Goal: Transaction & Acquisition: Obtain resource

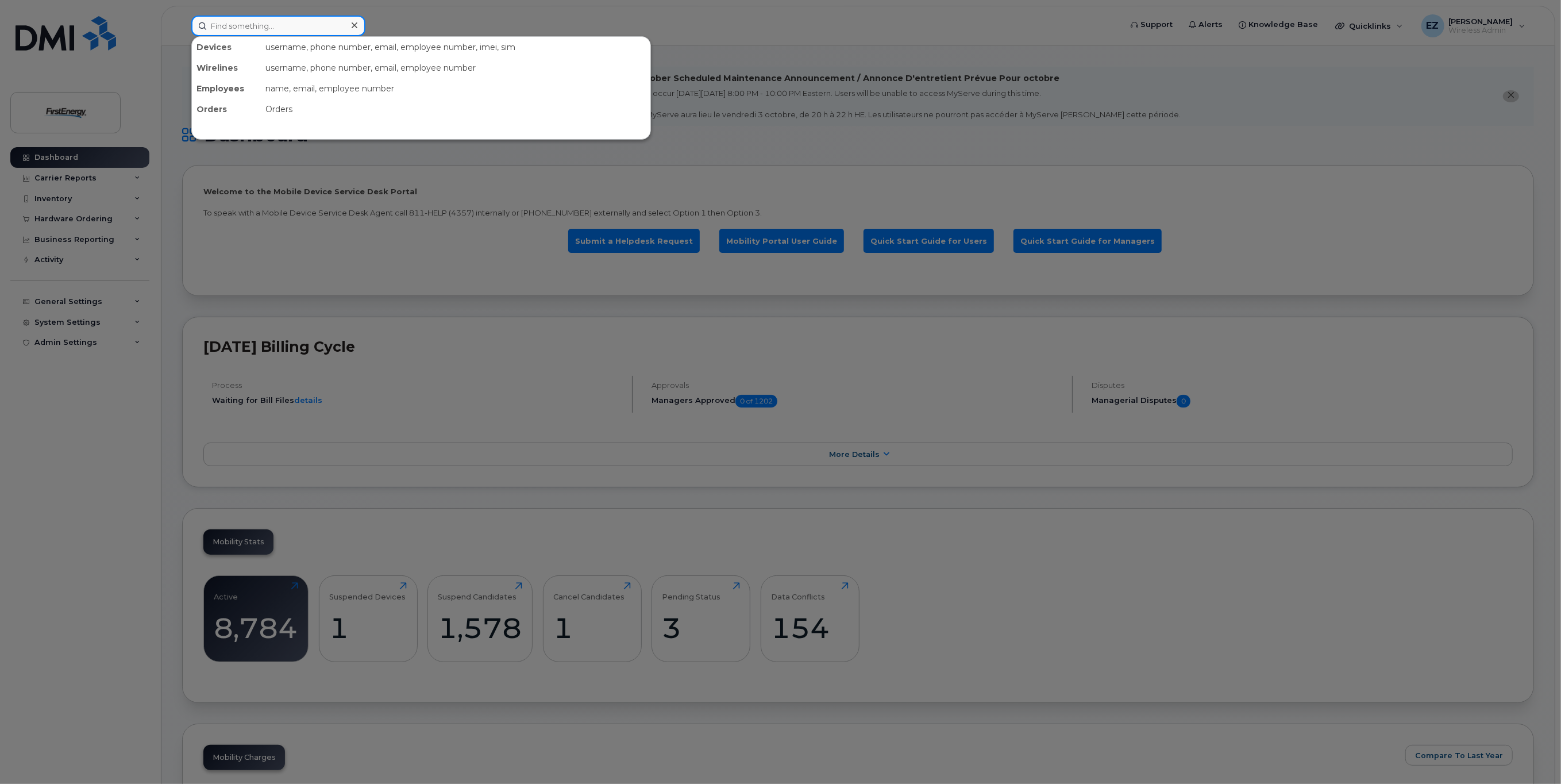
click at [223, 25] on input at bounding box center [278, 26] width 174 height 21
paste input "937-926-4962"
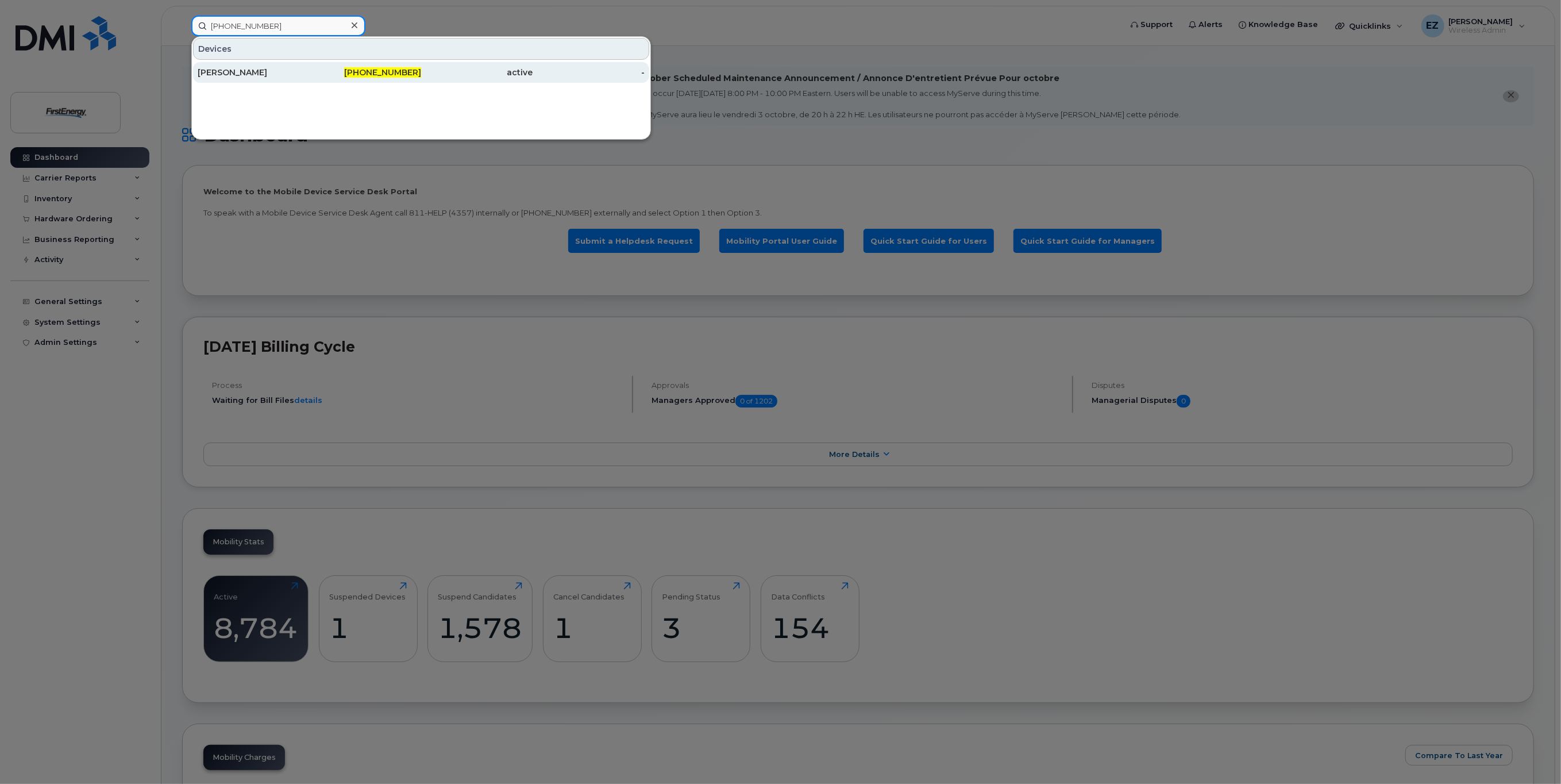
type input "937-926-4962"
click at [216, 77] on div "[PERSON_NAME]" at bounding box center [254, 72] width 112 height 12
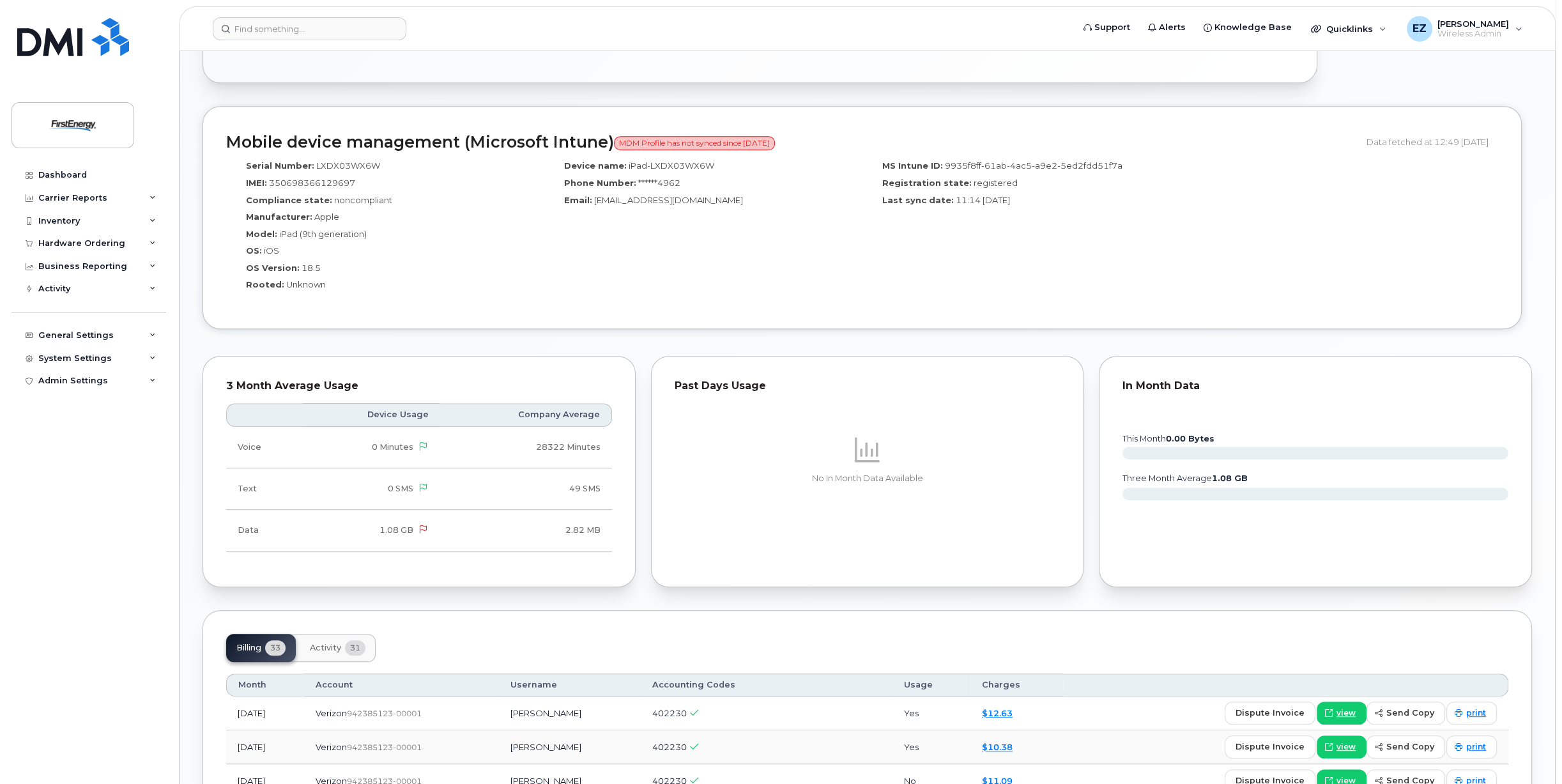
scroll to position [894, 0]
click at [297, 30] on input at bounding box center [310, 29] width 194 height 23
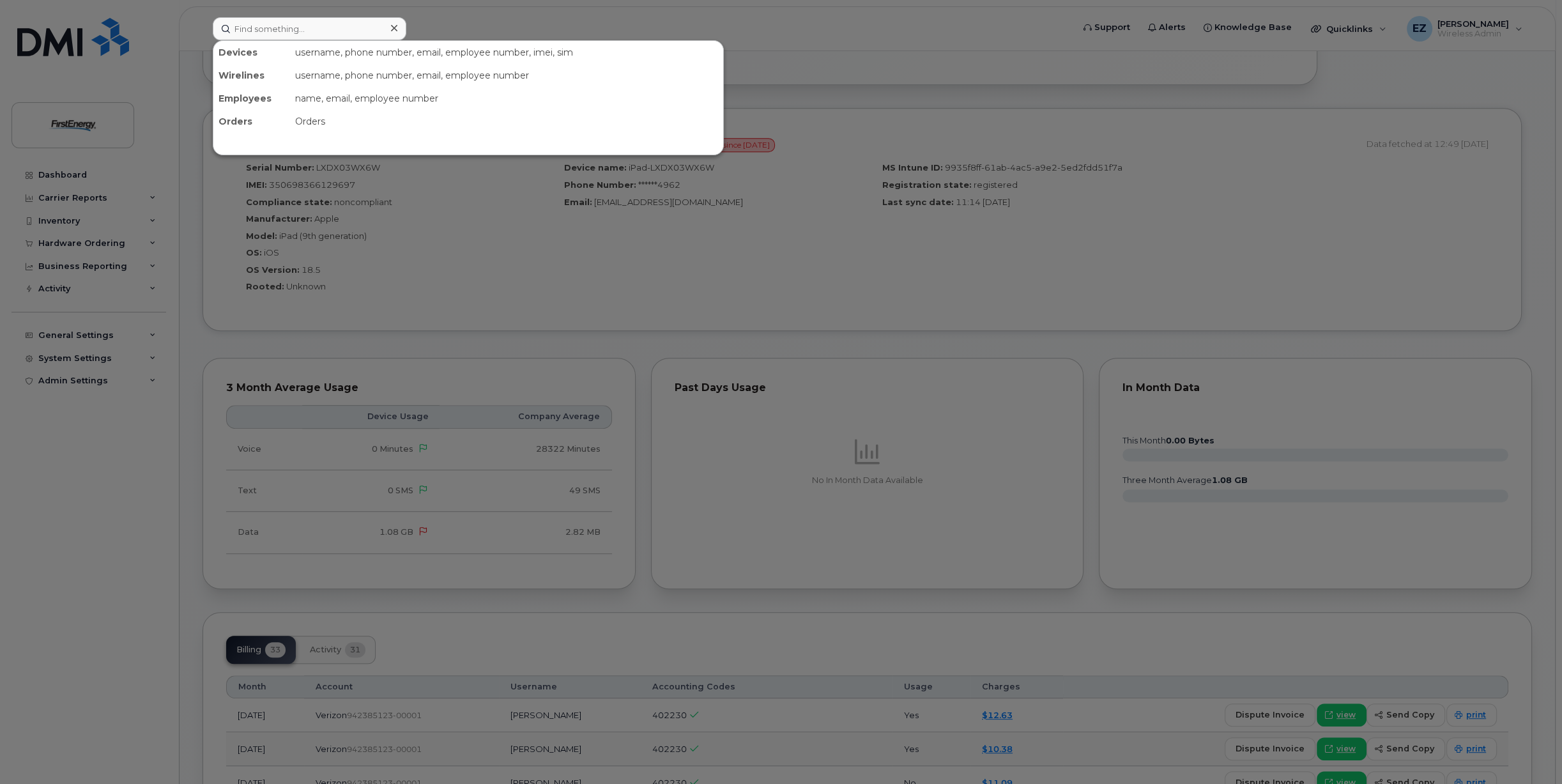
click at [804, 287] on div at bounding box center [781, 392] width 1562 height 784
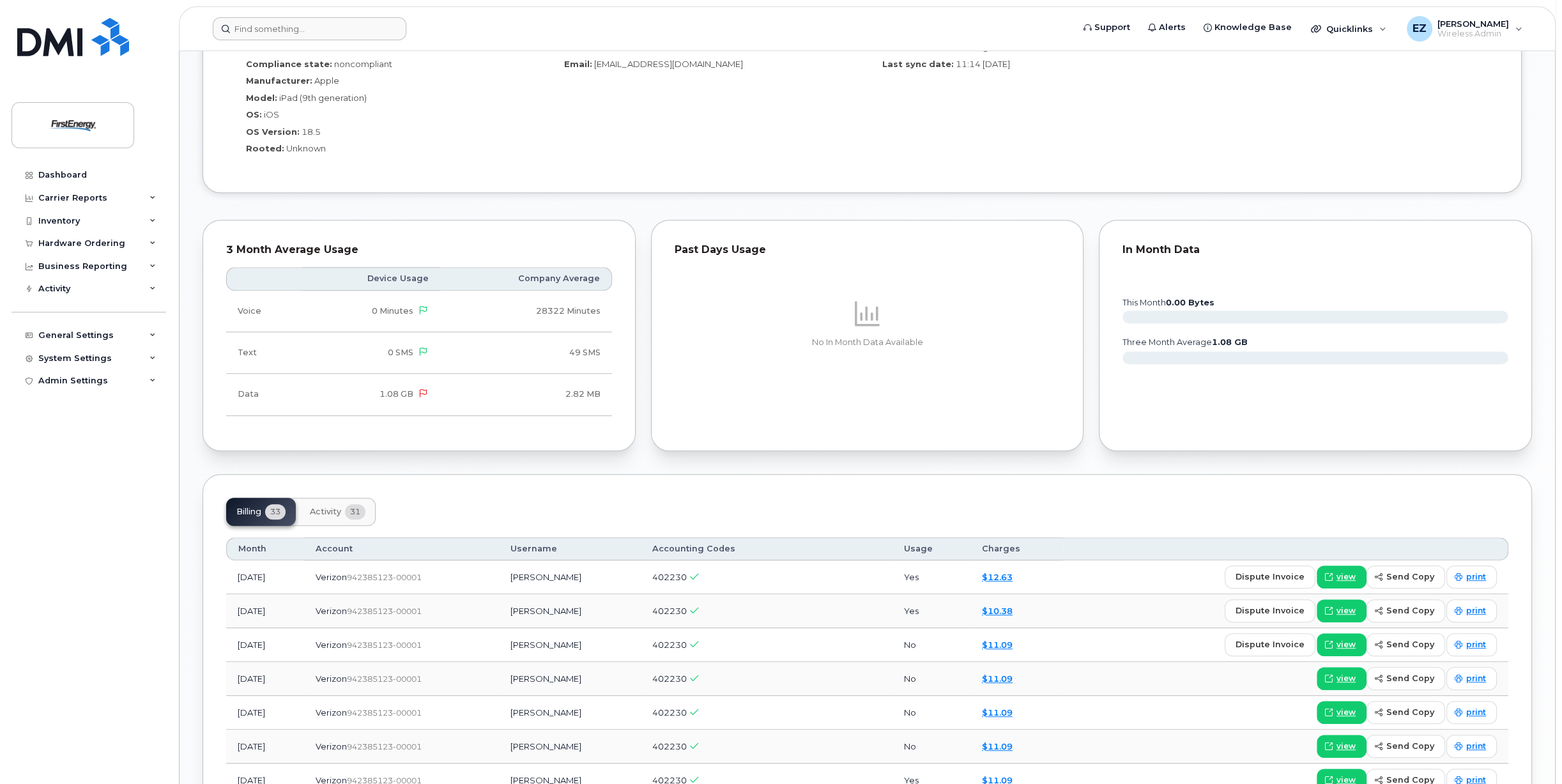
scroll to position [1086, 0]
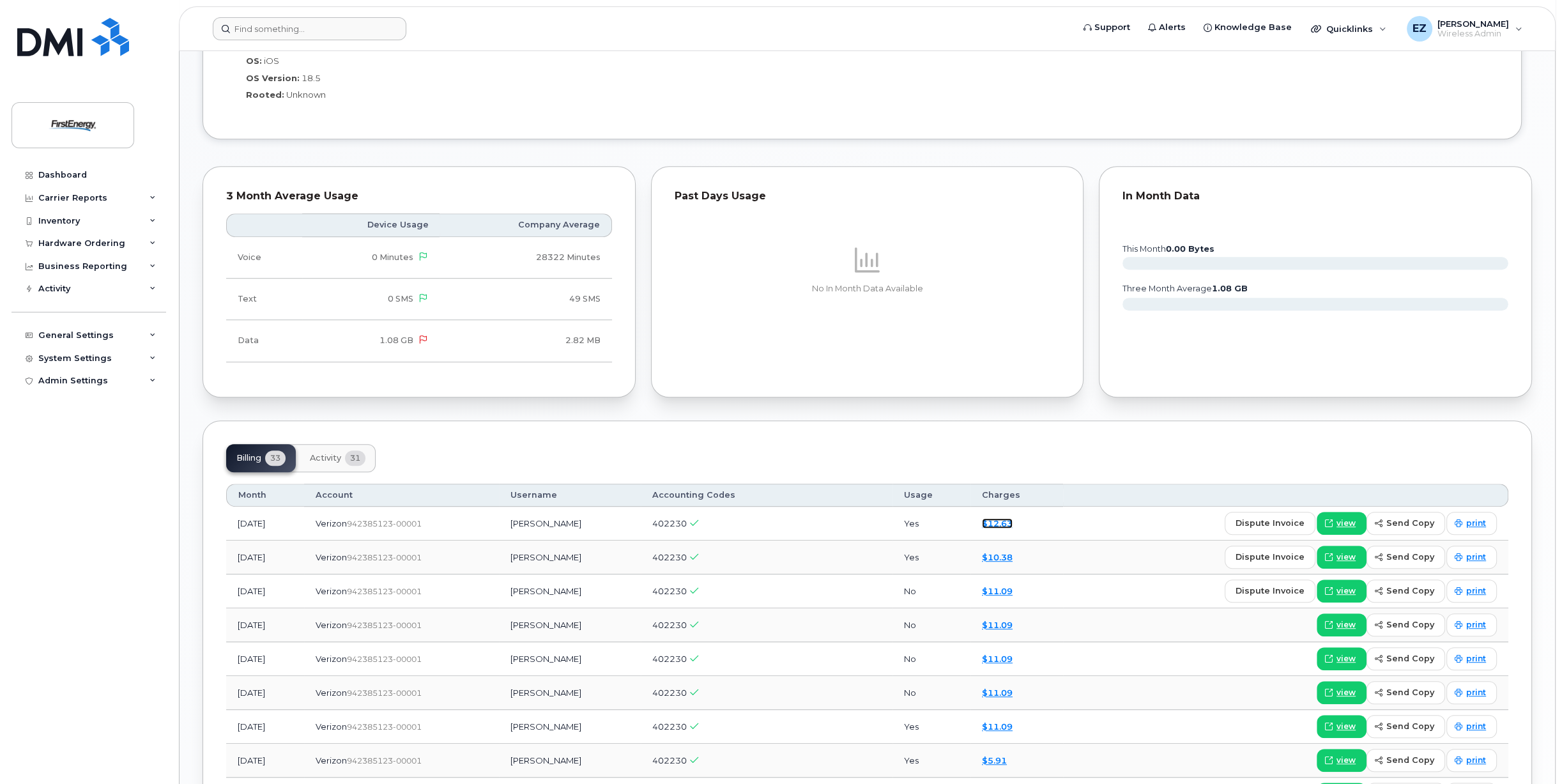
click at [1013, 519] on link "$12.63" at bounding box center [997, 523] width 30 height 10
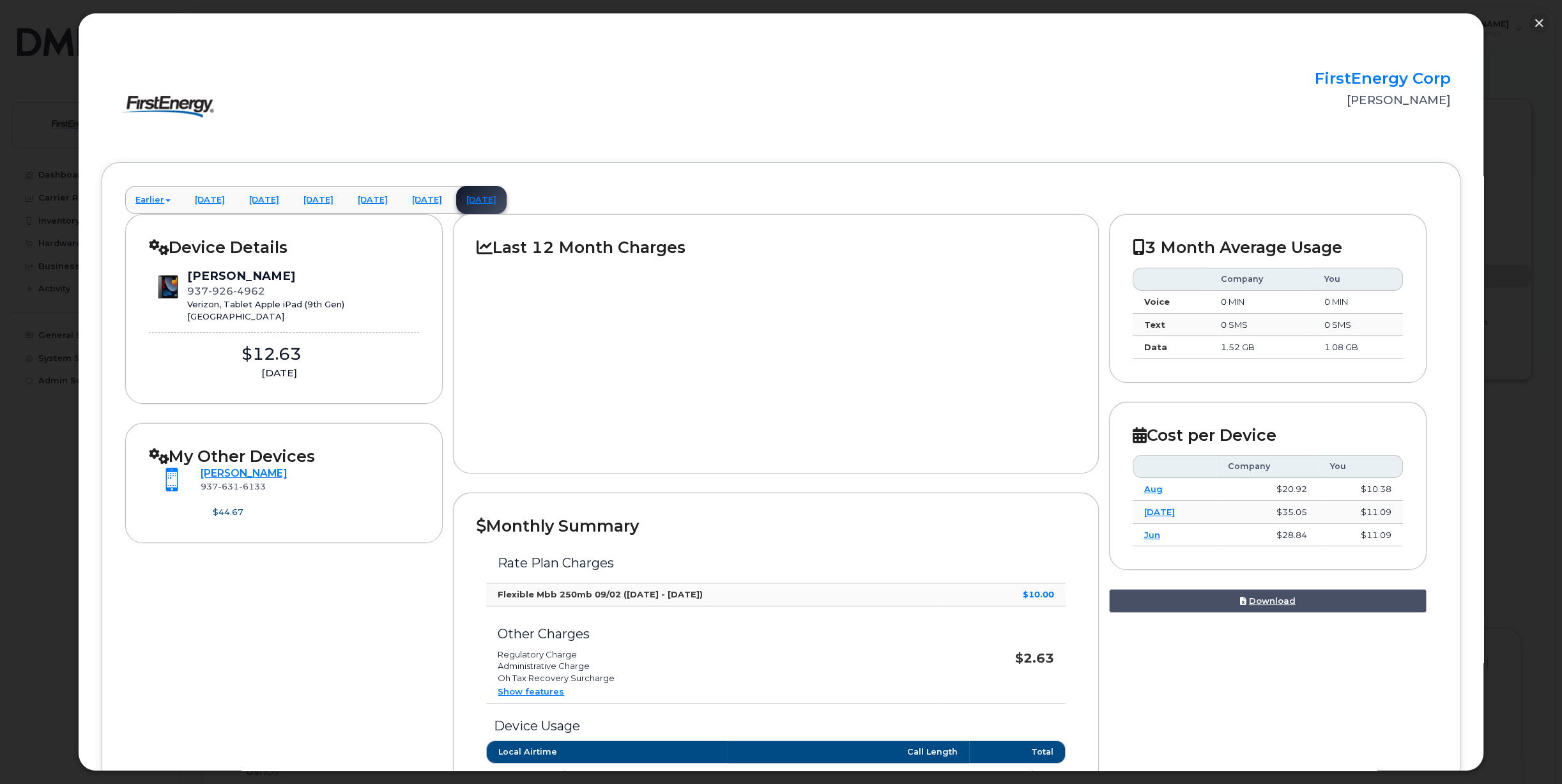
scroll to position [320, 0]
click at [1540, 19] on button "button" at bounding box center [1539, 23] width 20 height 20
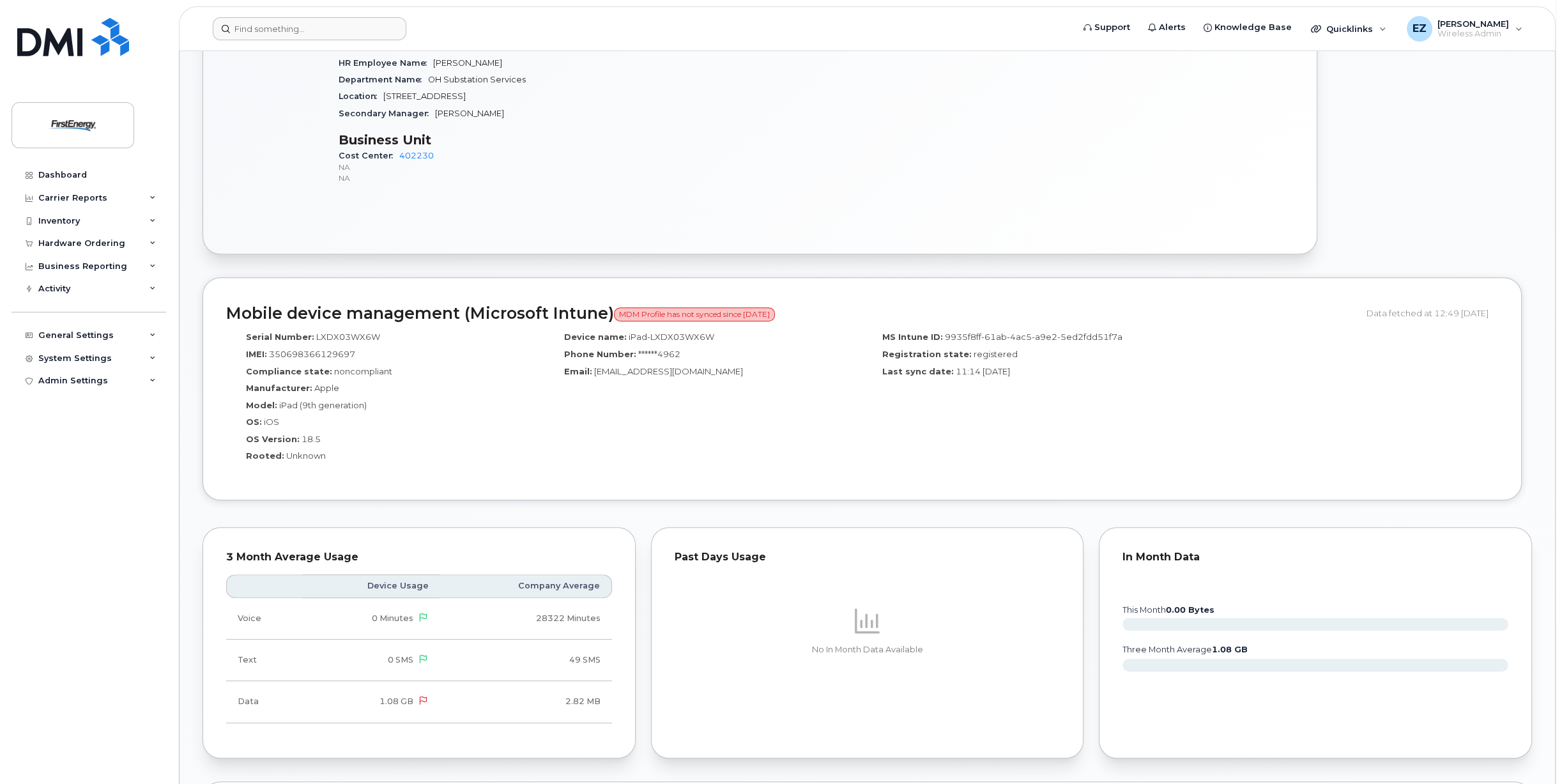
scroll to position [958, 0]
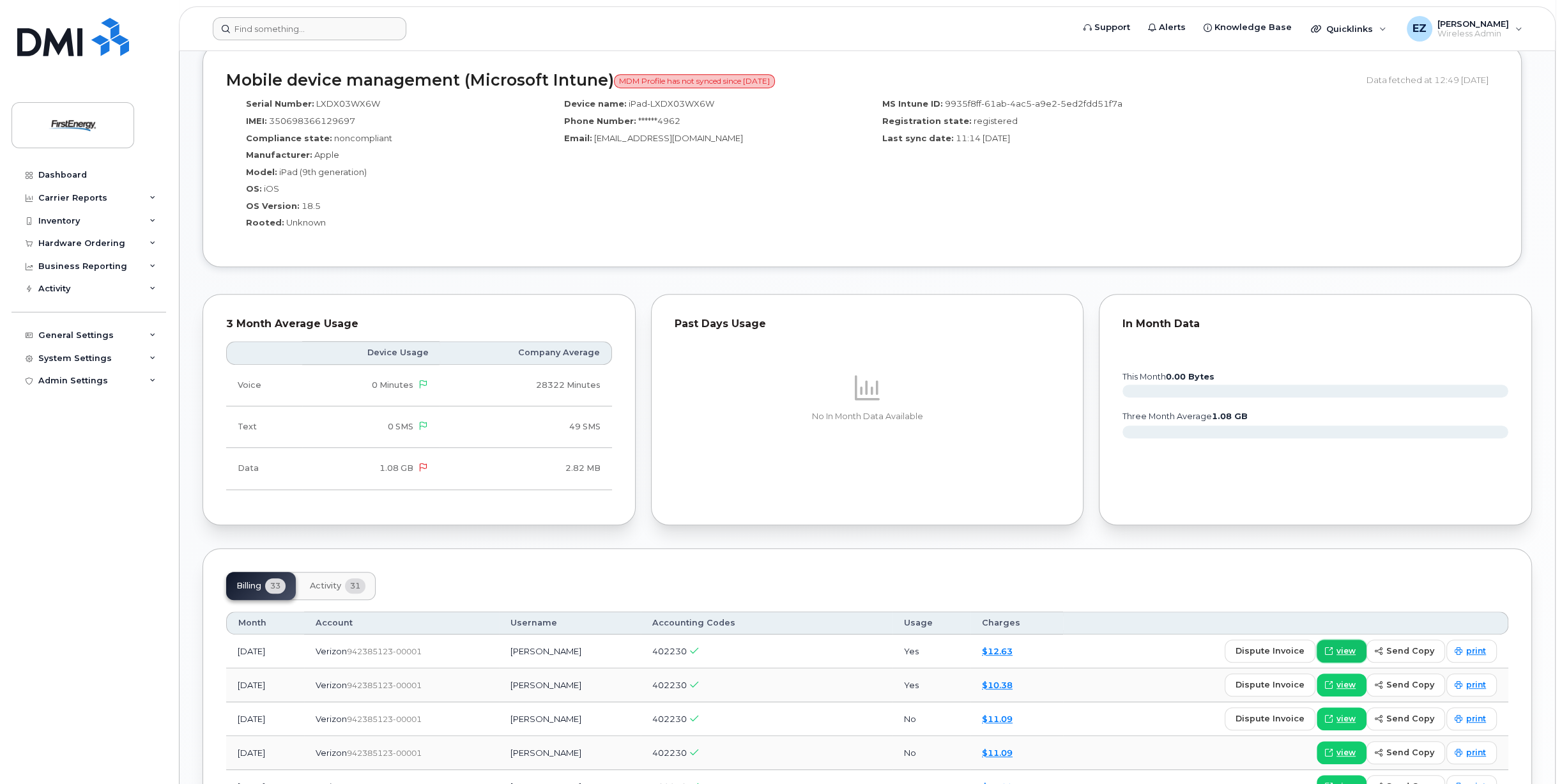
click at [1342, 654] on span "view" at bounding box center [1346, 651] width 19 height 12
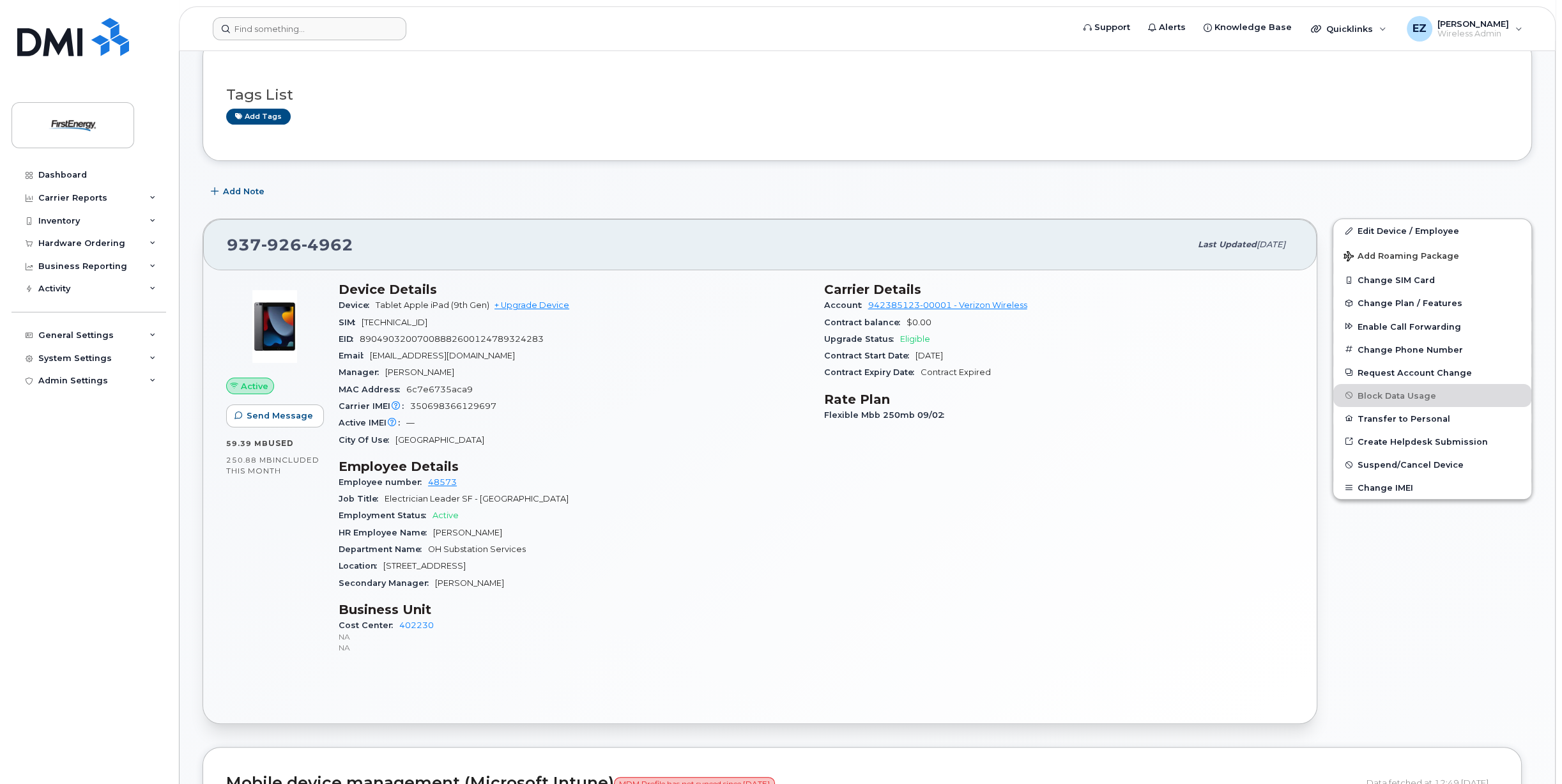
scroll to position [0, 0]
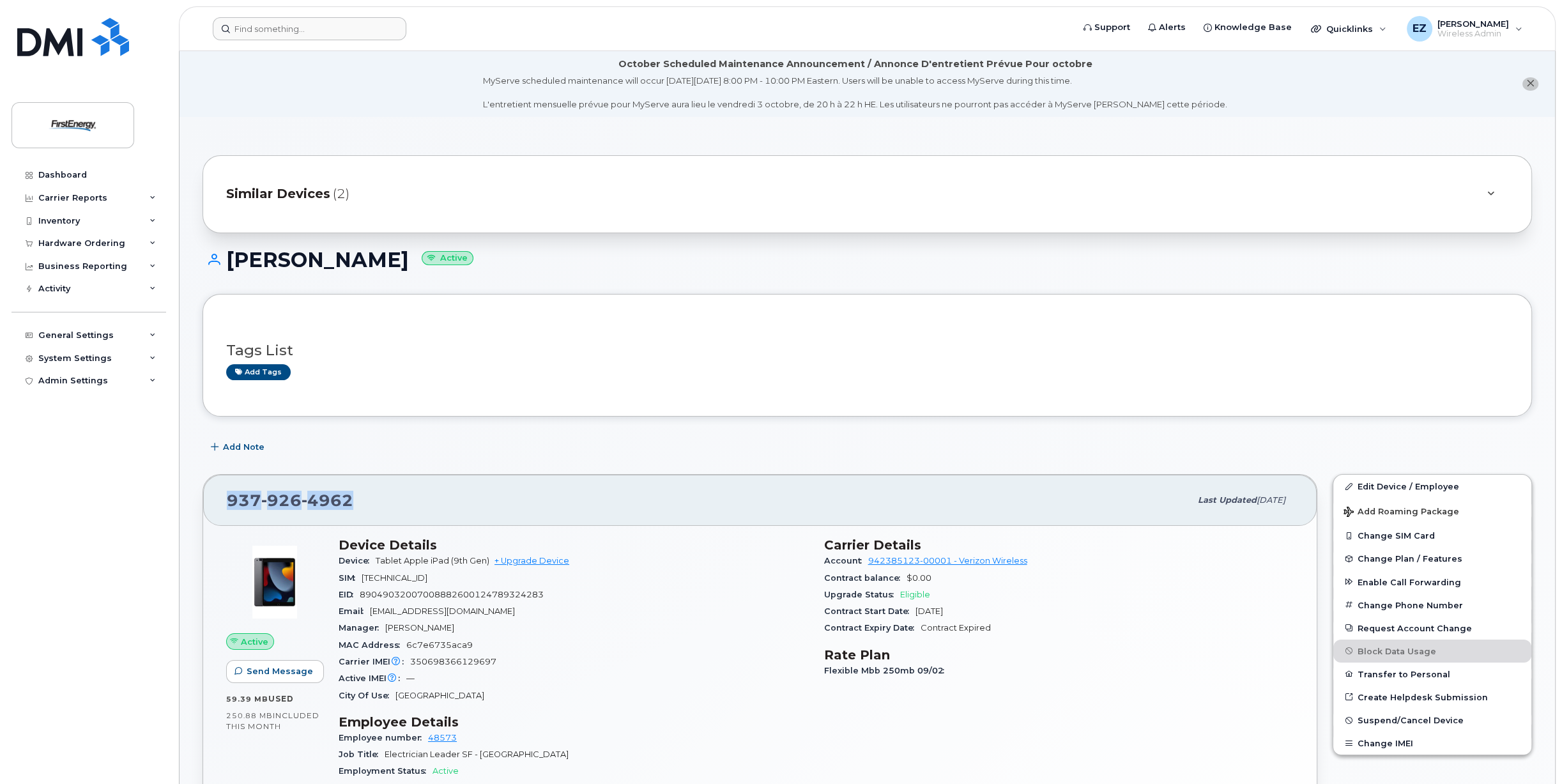
drag, startPoint x: 362, startPoint y: 500, endPoint x: 221, endPoint y: 499, distance: 141.0
click at [221, 499] on div "937 926 4962 Last updated Jun 13, 2025" at bounding box center [760, 500] width 1113 height 51
copy span "937 926 4962"
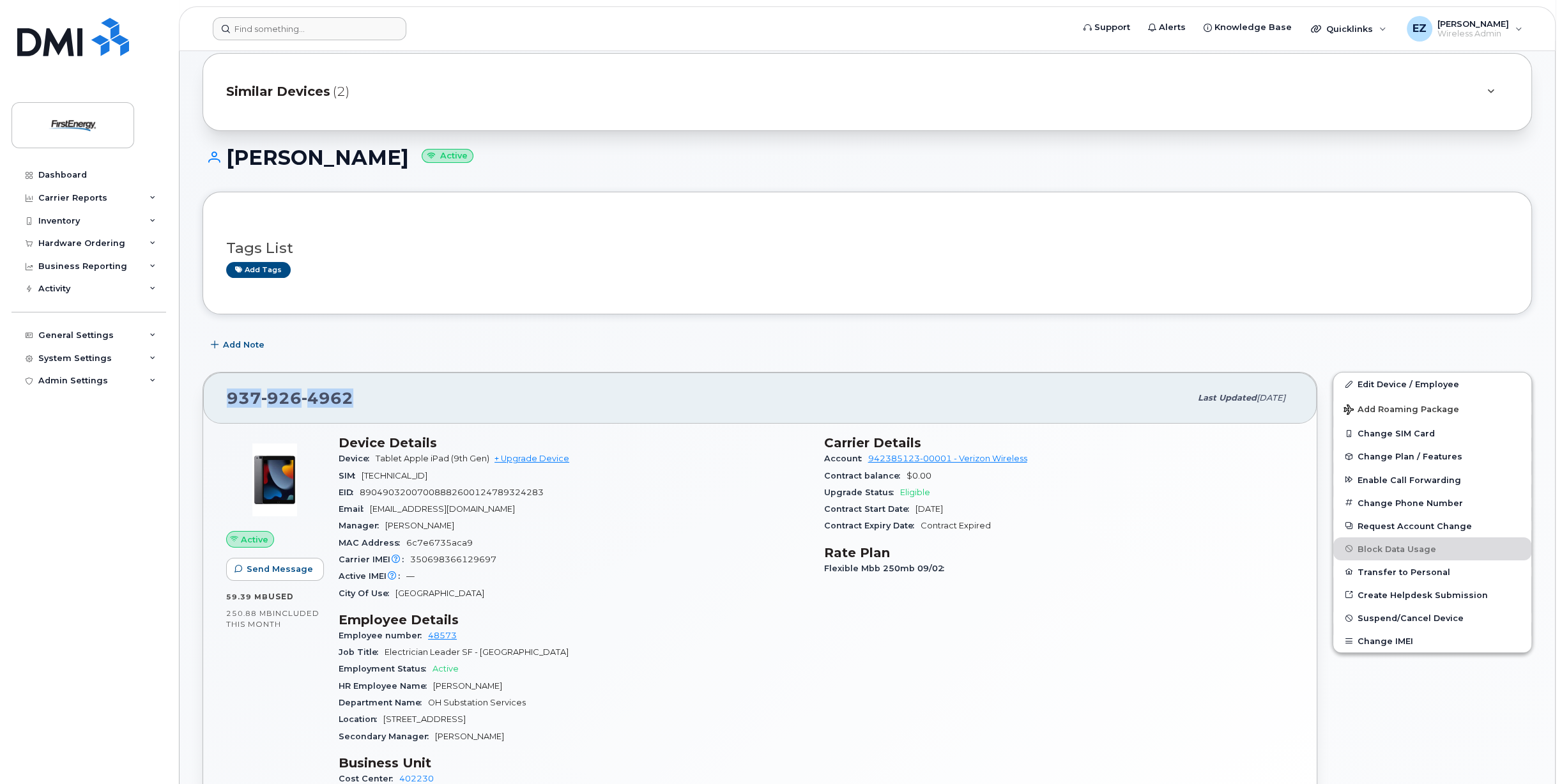
scroll to position [255, 0]
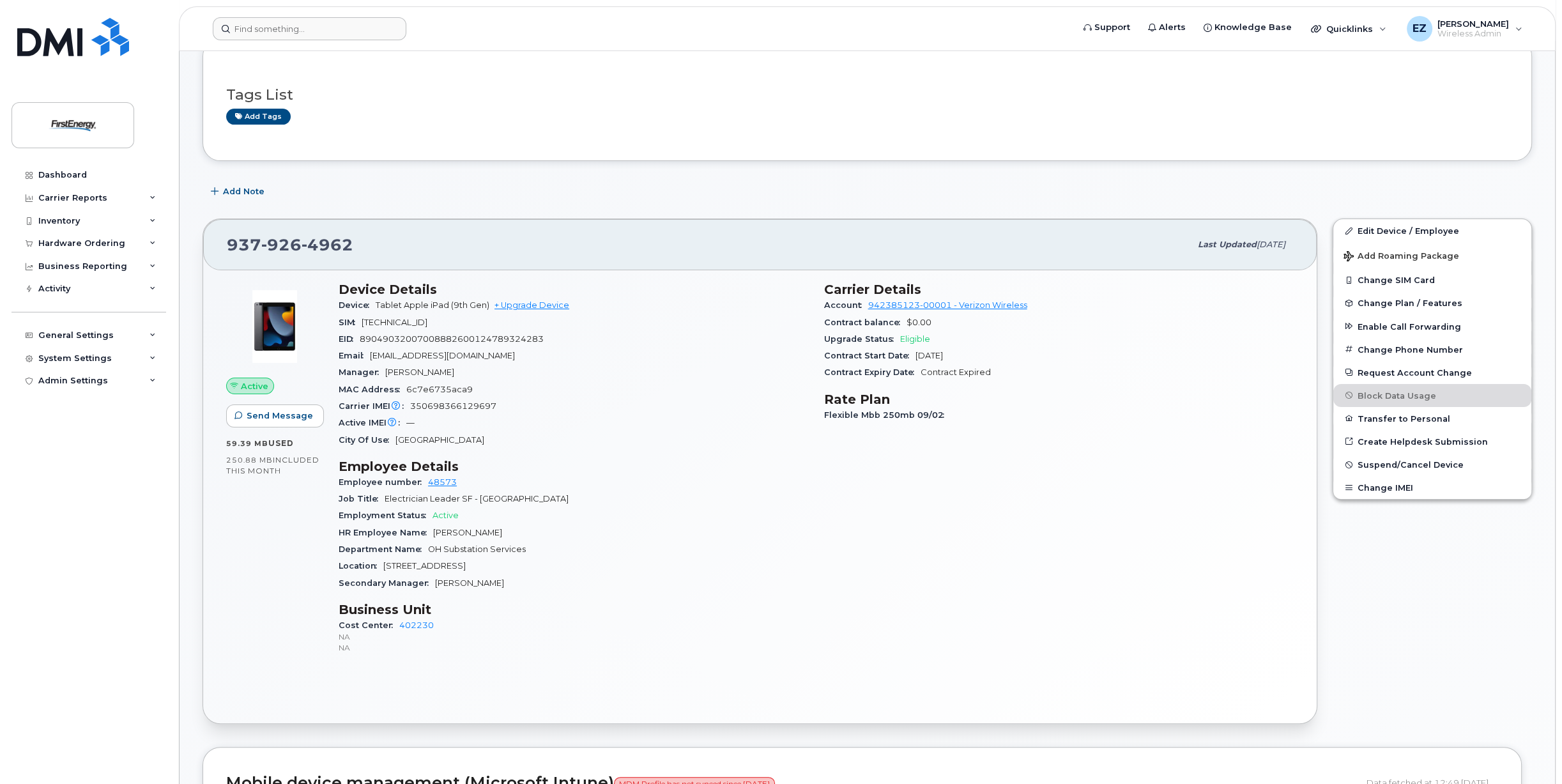
click at [587, 444] on div "City Of Use Springfield" at bounding box center [574, 440] width 470 height 17
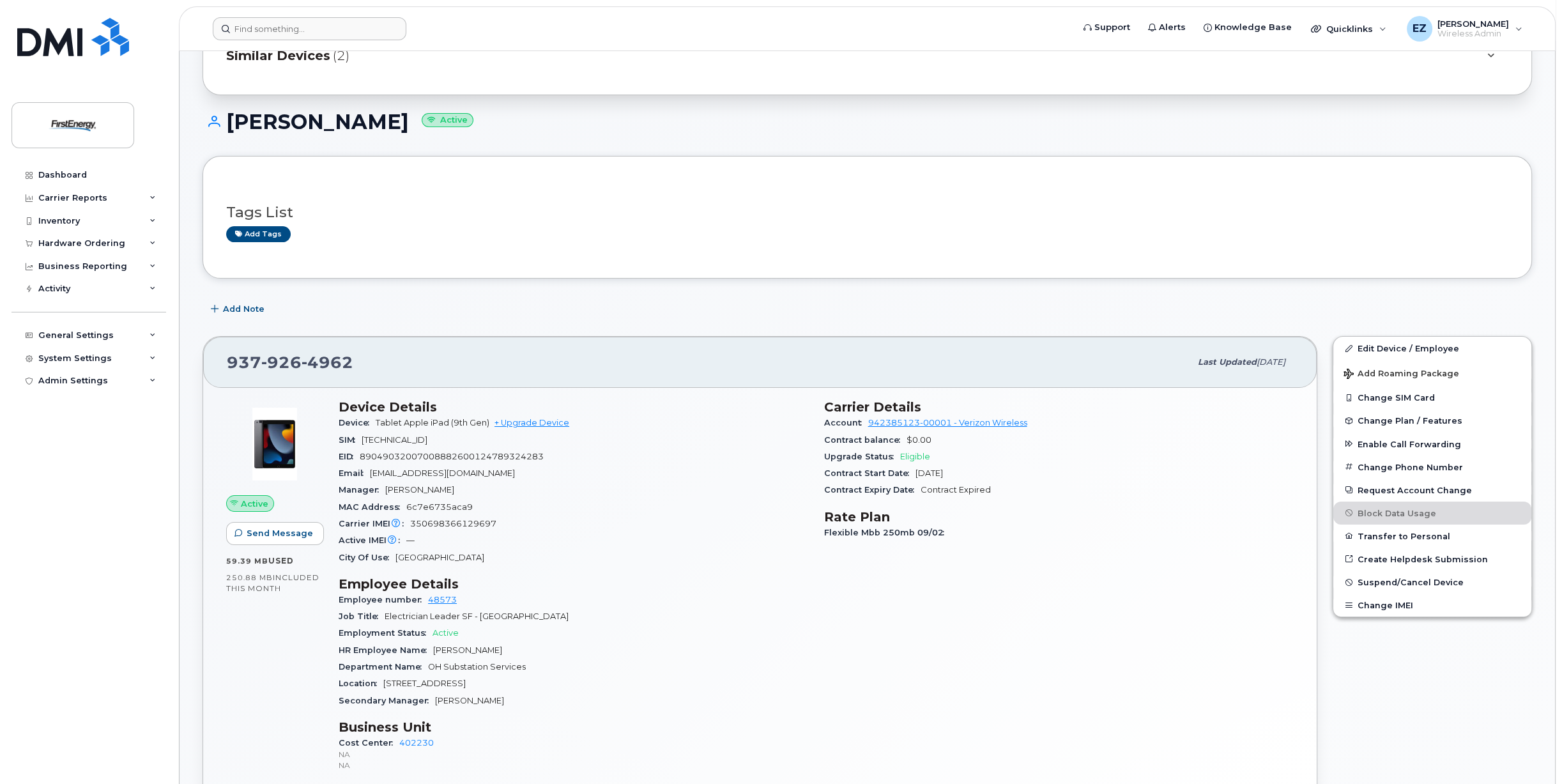
scroll to position [0, 0]
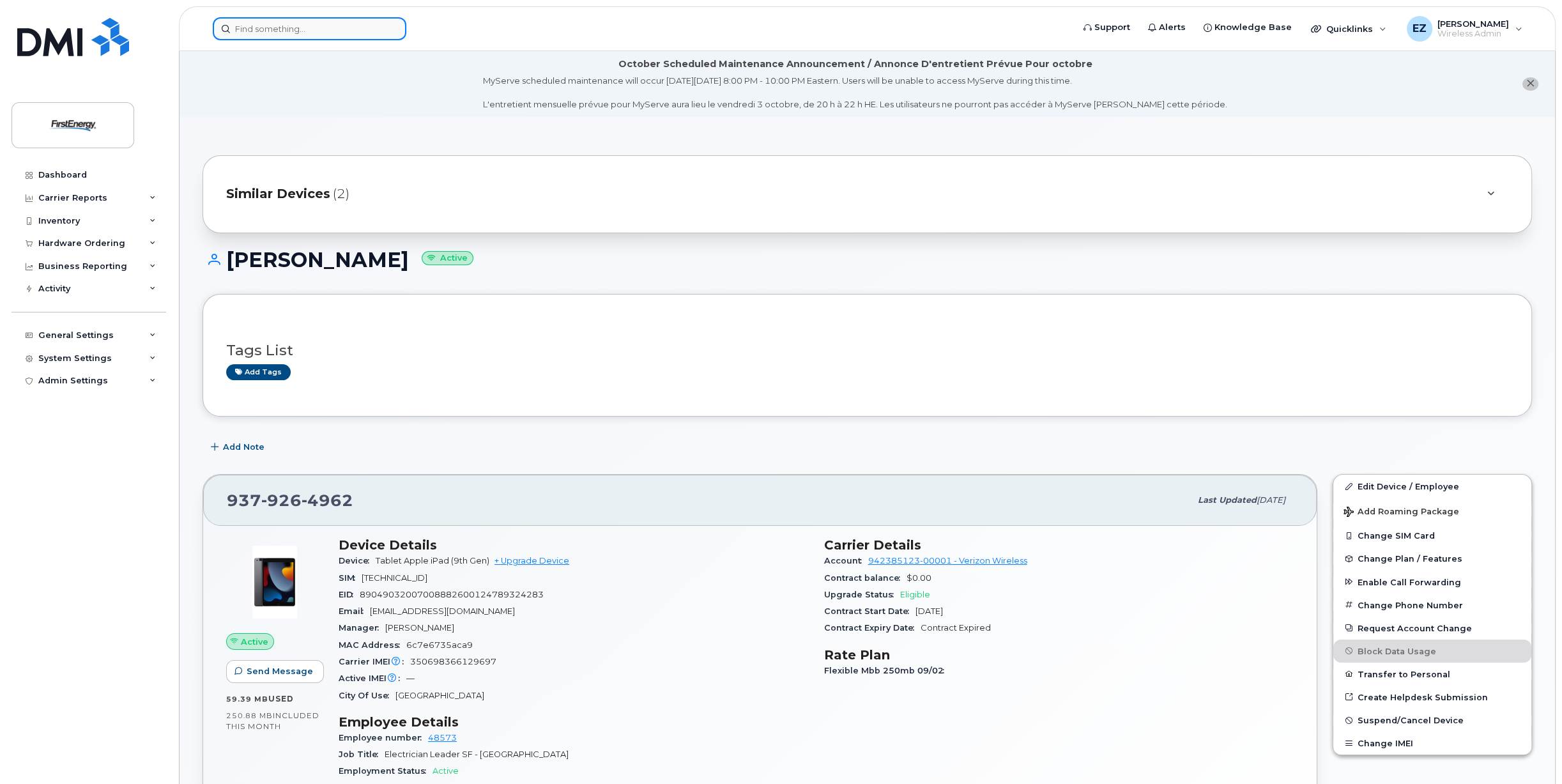
click at [268, 27] on input at bounding box center [310, 29] width 194 height 23
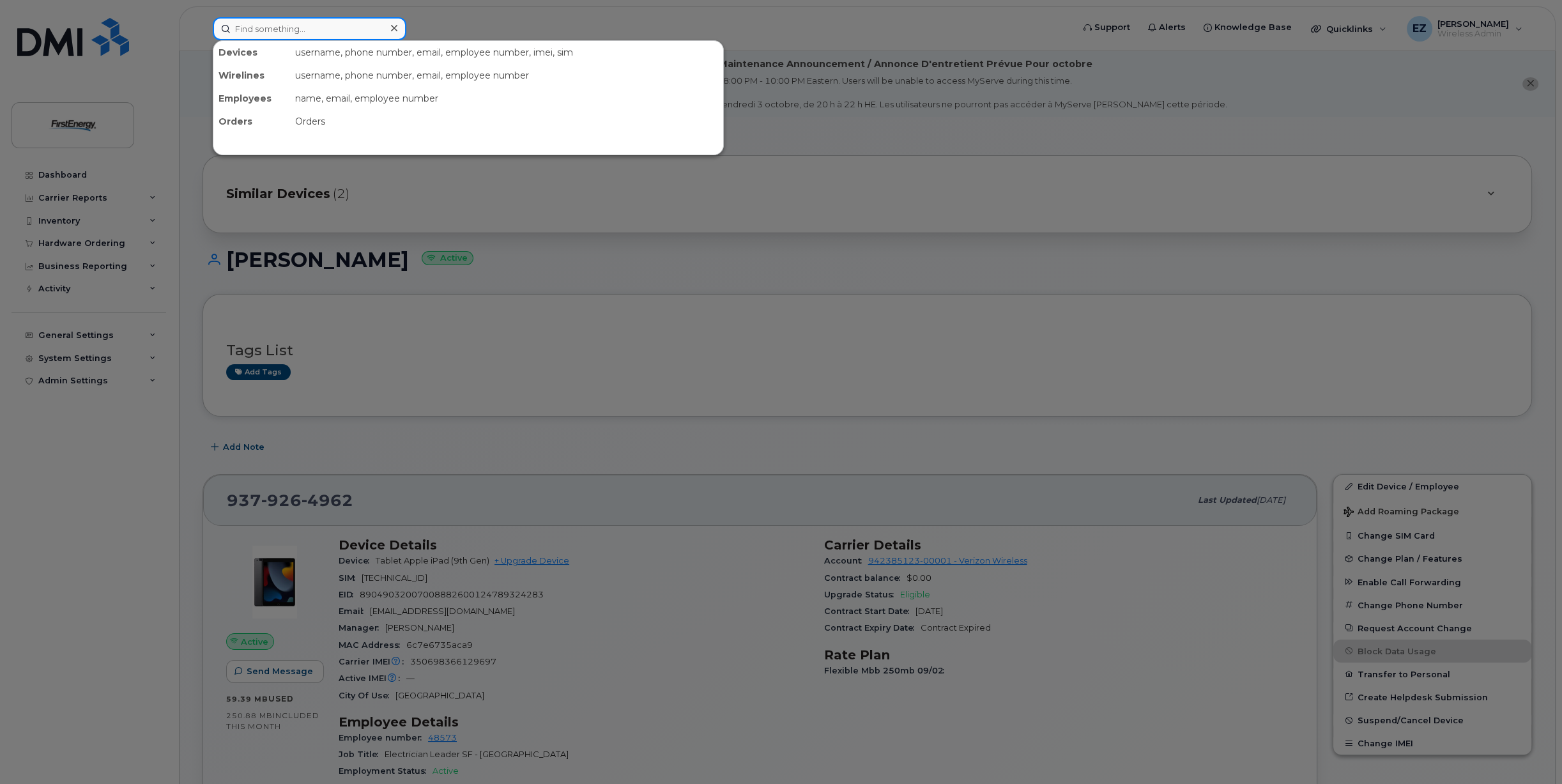
paste input "937-926-5095"
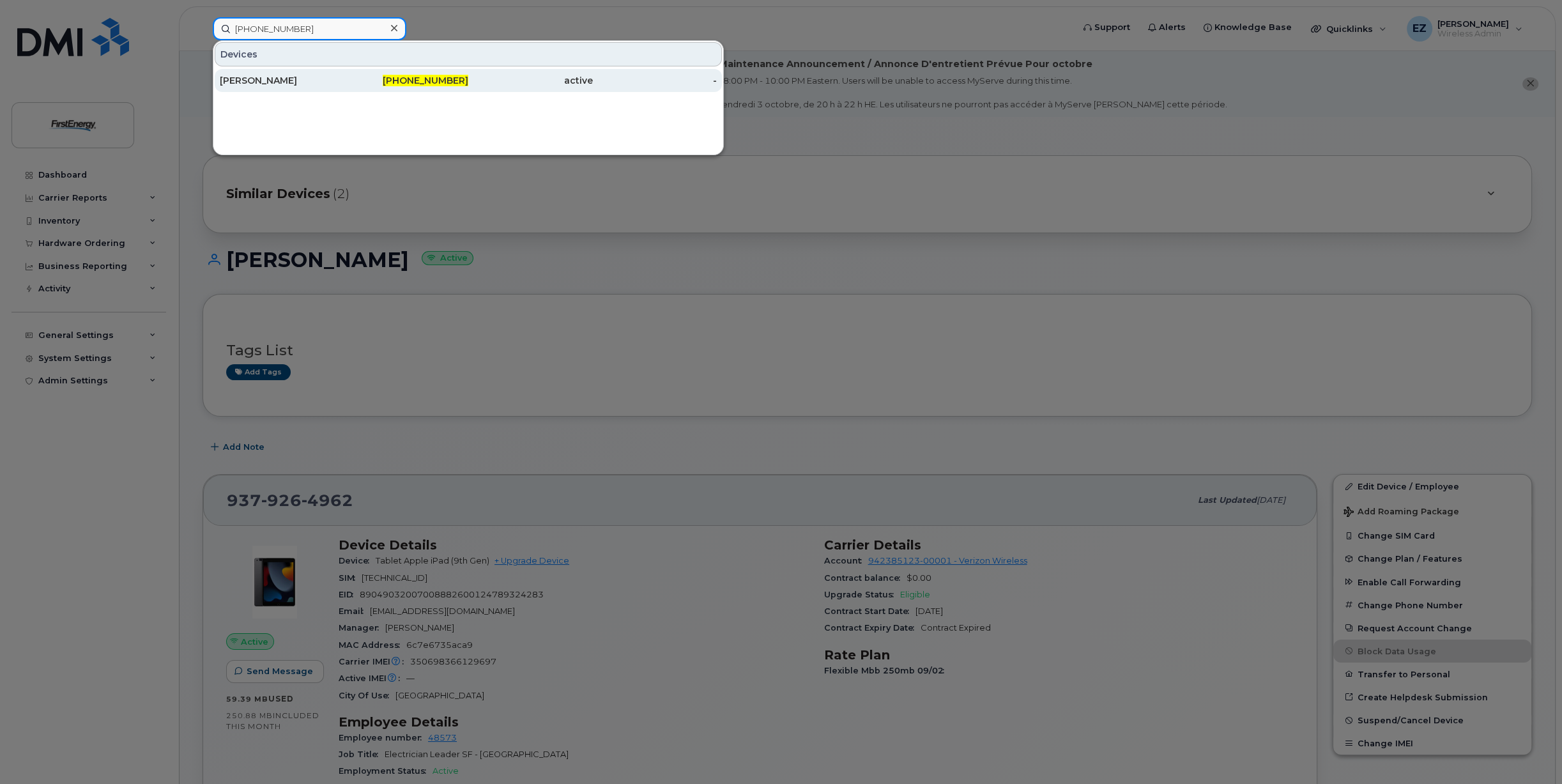
type input "937-926-5095"
click at [302, 80] on div "PHILLIP C CARTER" at bounding box center [282, 80] width 124 height 13
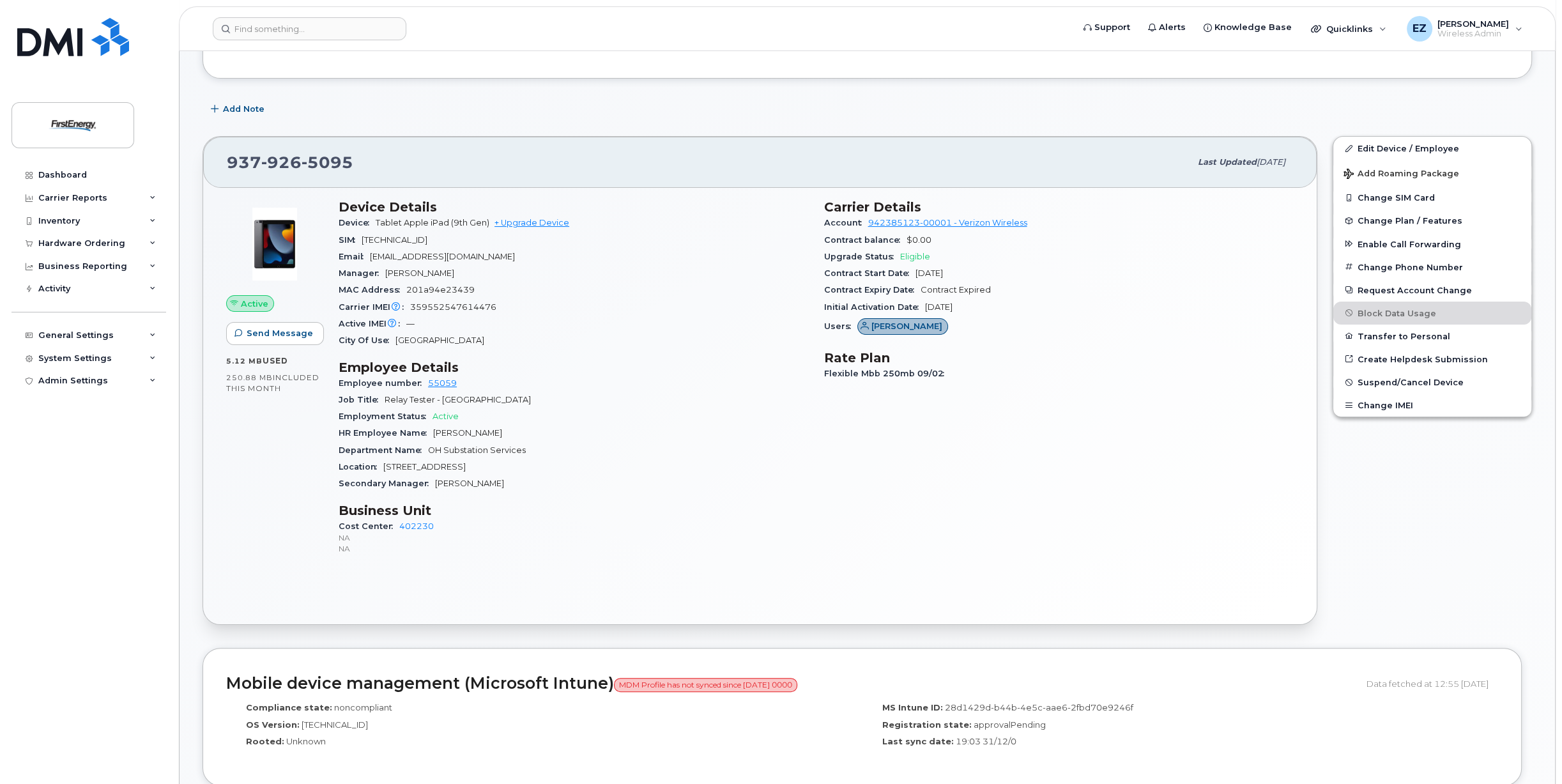
scroll to position [320, 0]
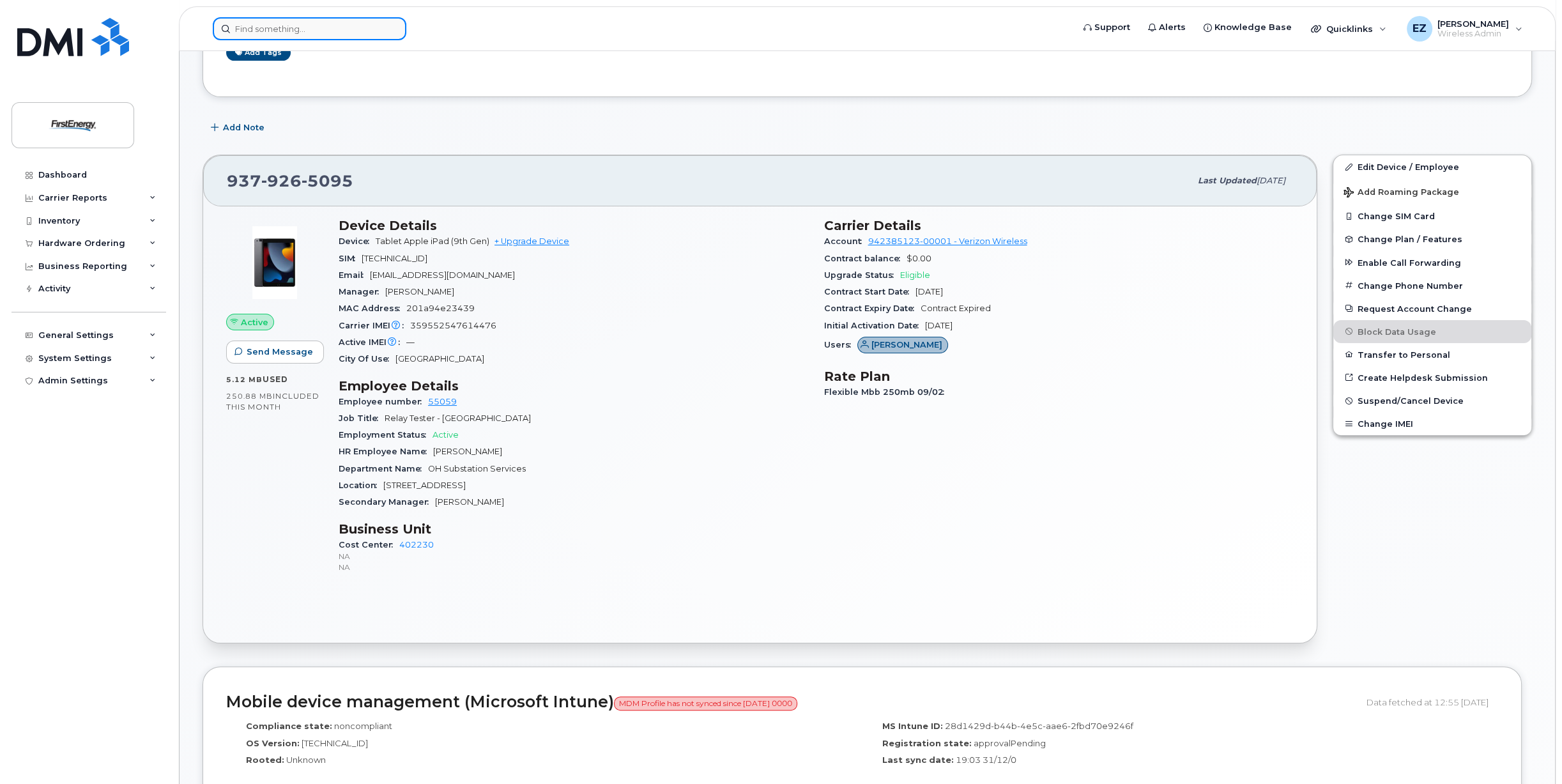
click at [281, 28] on input at bounding box center [310, 29] width 194 height 23
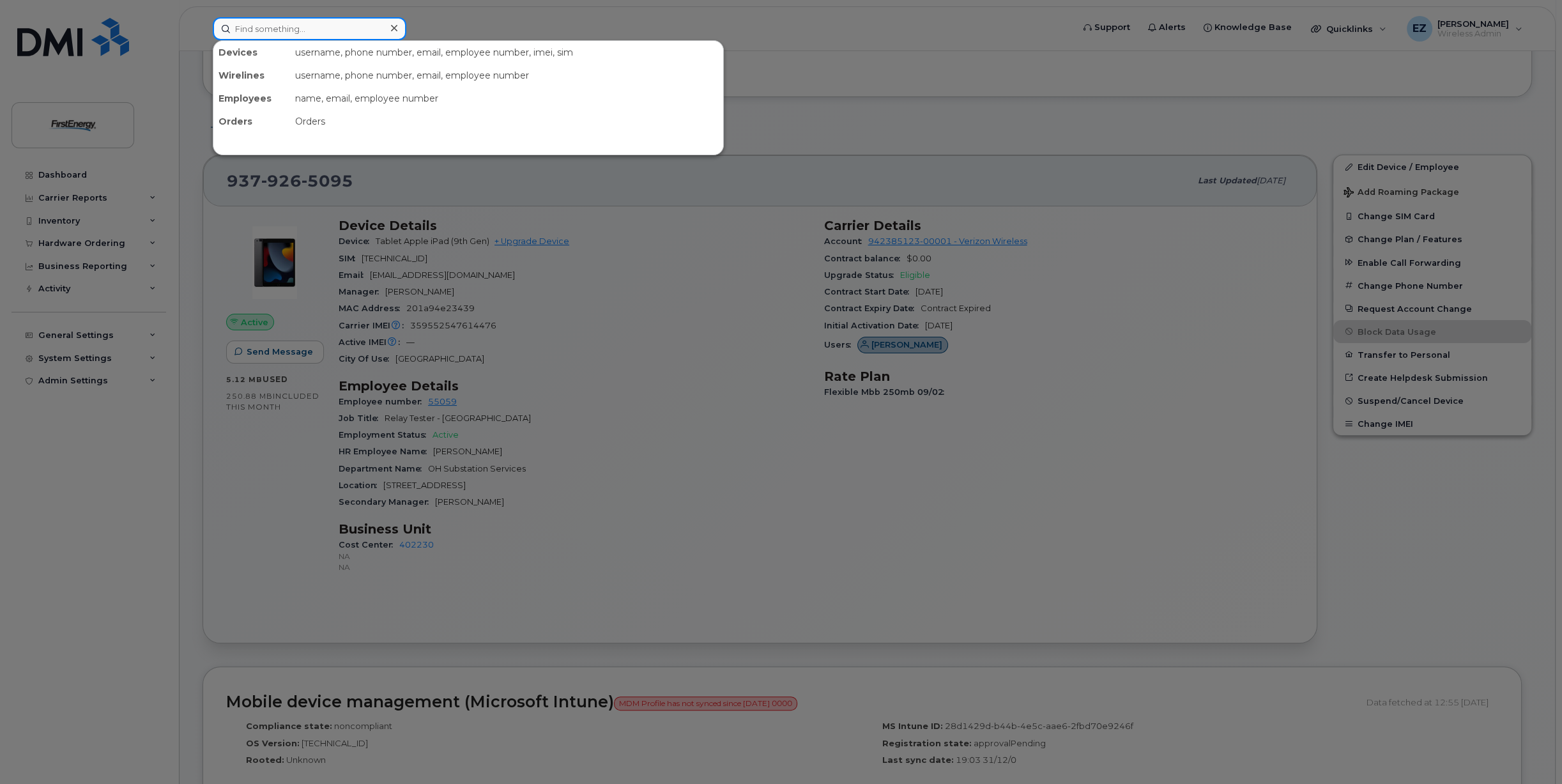
paste input "[PHONE_NUMBER]"
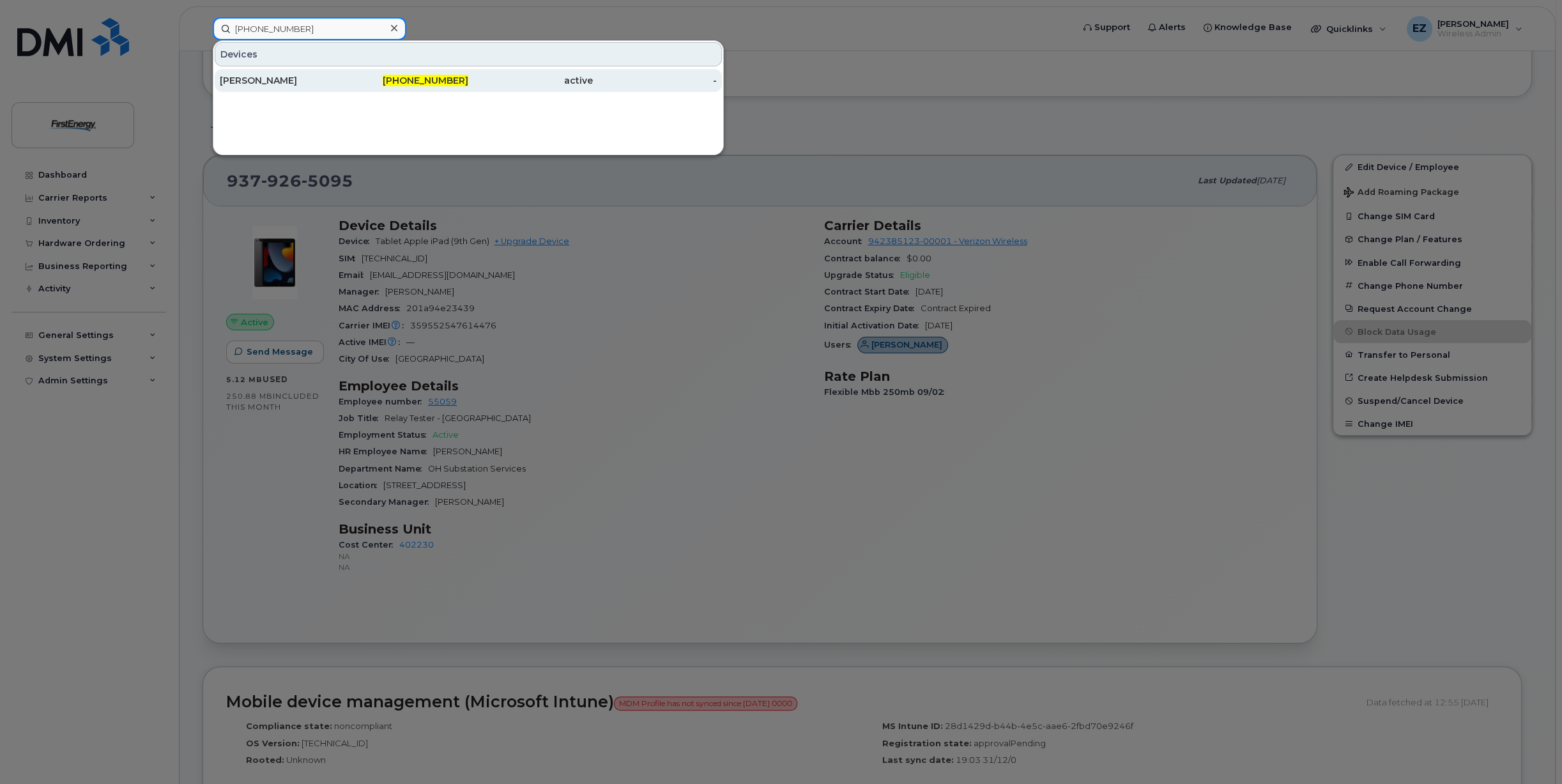
type input "[PHONE_NUMBER]"
click at [324, 85] on div "[PERSON_NAME]" at bounding box center [282, 80] width 124 height 13
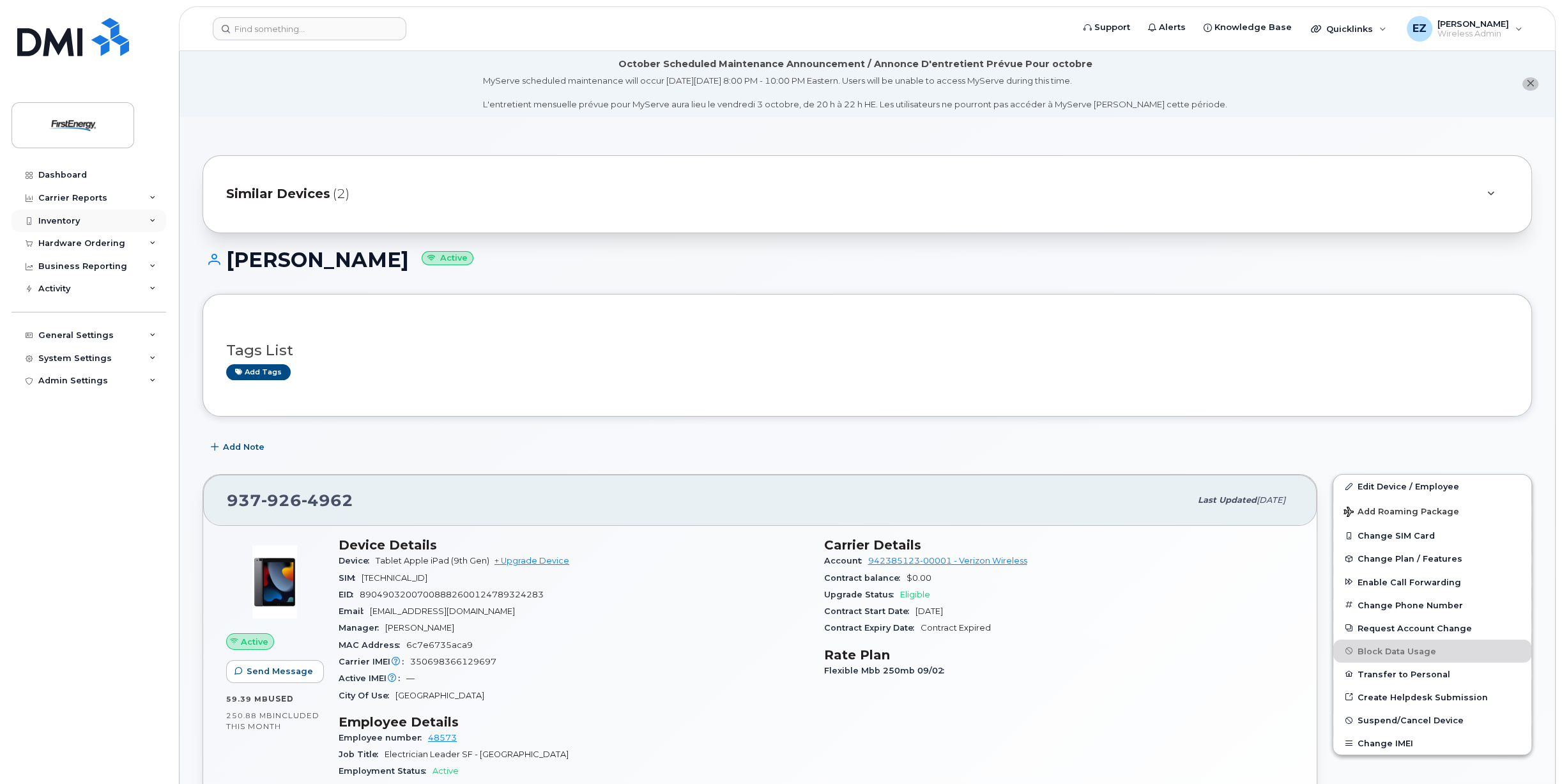
click at [113, 216] on div "Inventory" at bounding box center [89, 221] width 155 height 23
click at [75, 243] on div "Mobility Devices" at bounding box center [80, 244] width 72 height 12
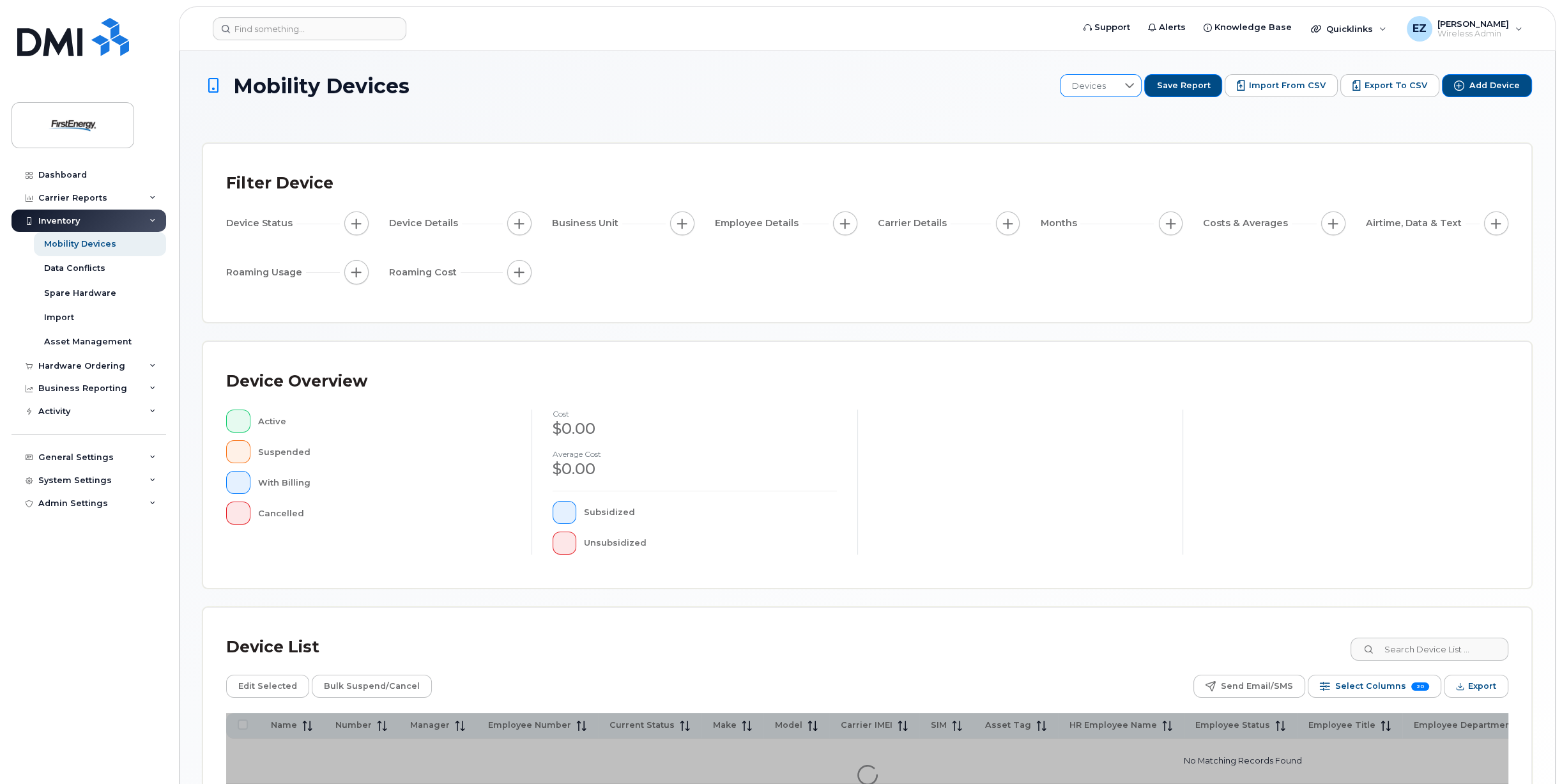
click at [1134, 85] on icon at bounding box center [1129, 85] width 10 height 10
click at [1122, 248] on span "Withdrawn Users" at bounding box center [1120, 244] width 69 height 12
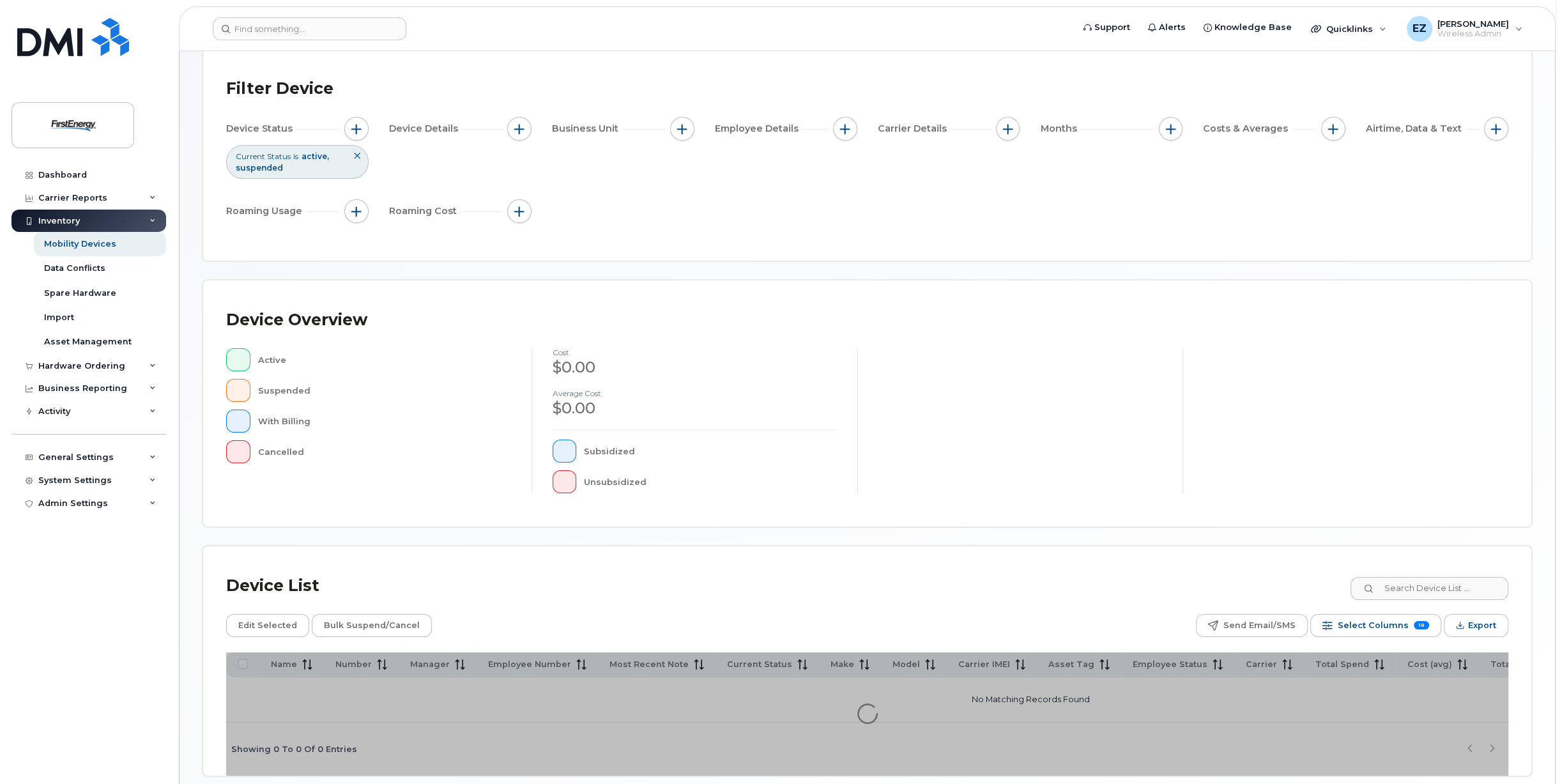
scroll to position [153, 0]
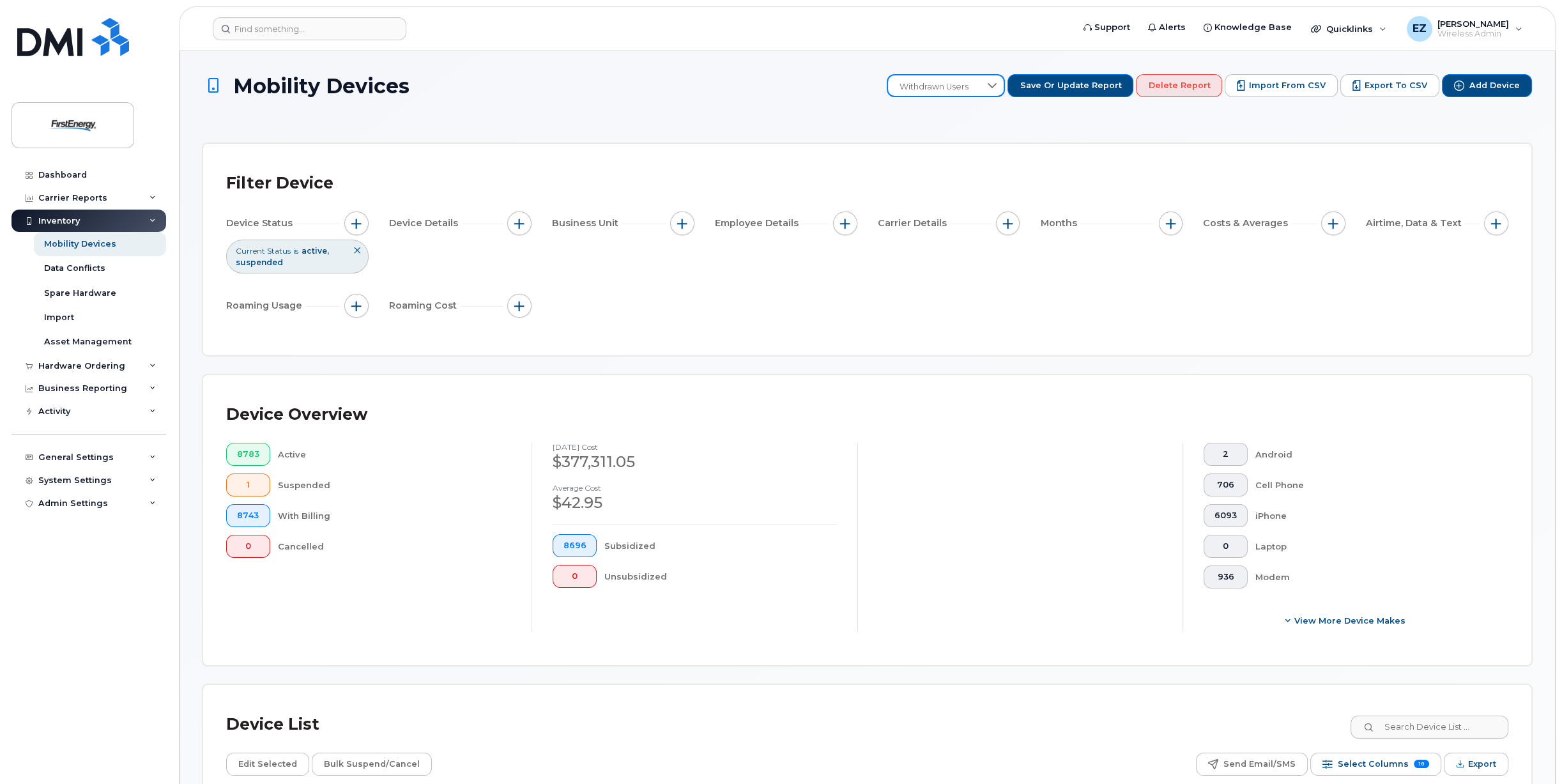
click at [998, 85] on icon at bounding box center [992, 85] width 10 height 10
click at [972, 464] on div at bounding box center [1020, 537] width 326 height 189
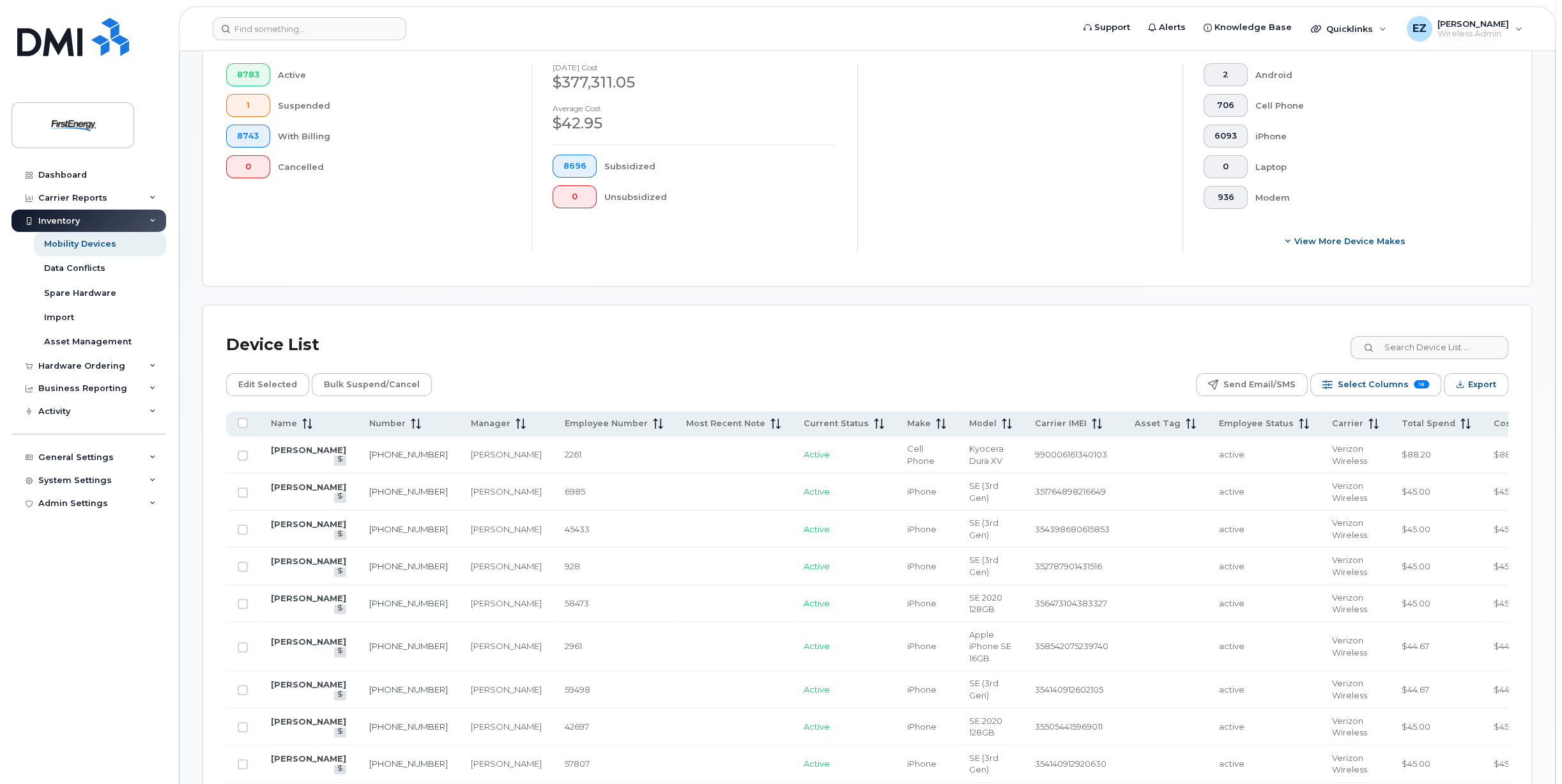
scroll to position [383, 0]
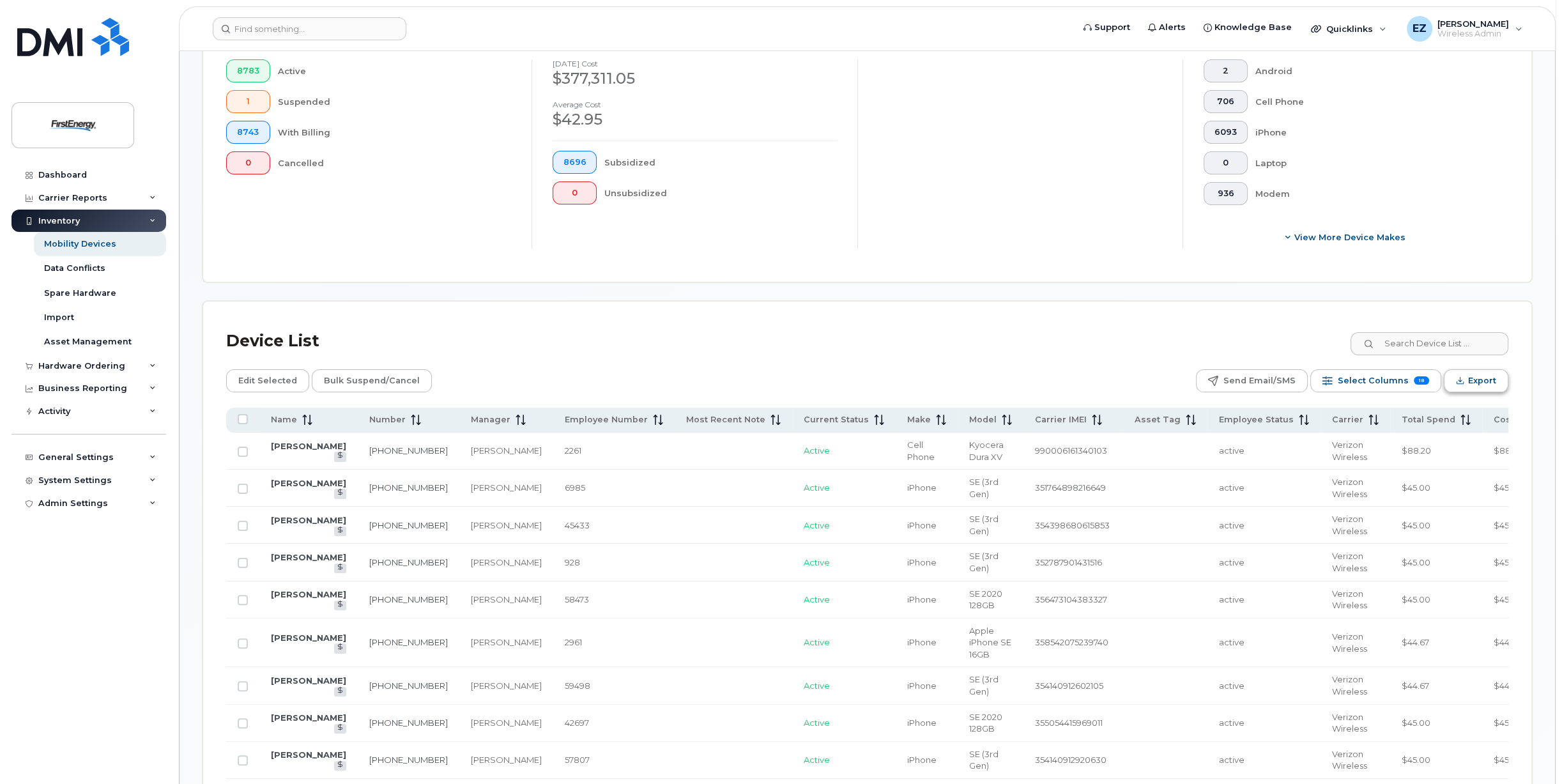
click at [1481, 380] on span "Export" at bounding box center [1482, 380] width 28 height 19
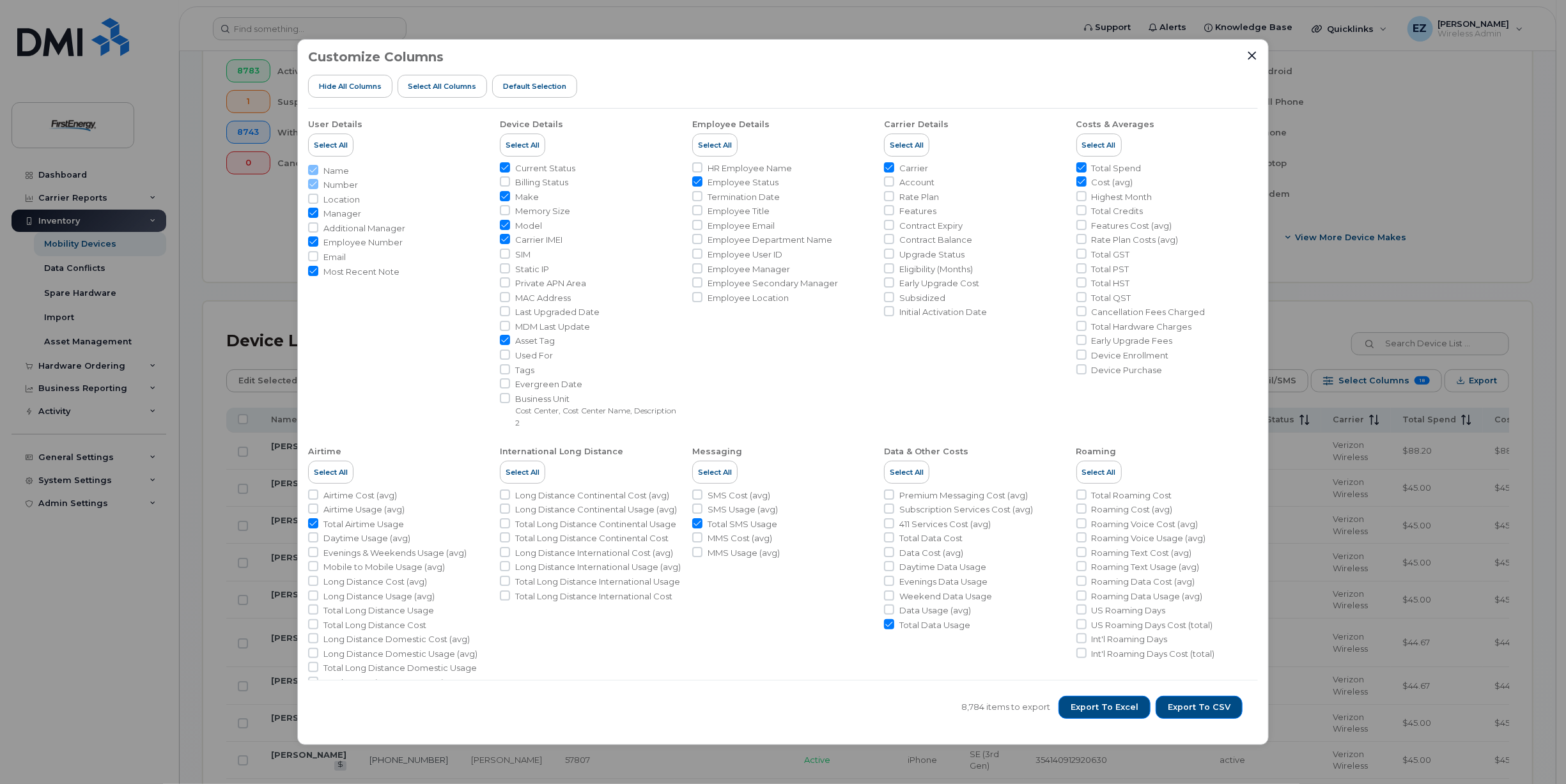
click at [1078, 182] on input "Cost (avg)" at bounding box center [1081, 182] width 10 height 10
checkbox input "false"
click at [1206, 707] on span "Export to CSV" at bounding box center [1198, 707] width 63 height 12
click at [1253, 53] on icon "Close" at bounding box center [1252, 56] width 10 height 10
